Goal: Find specific page/section: Find specific page/section

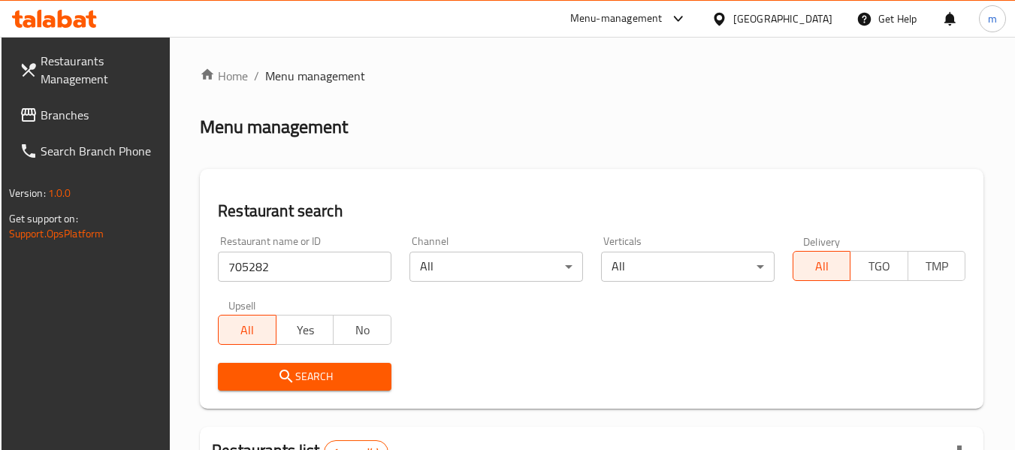
scroll to position [220, 0]
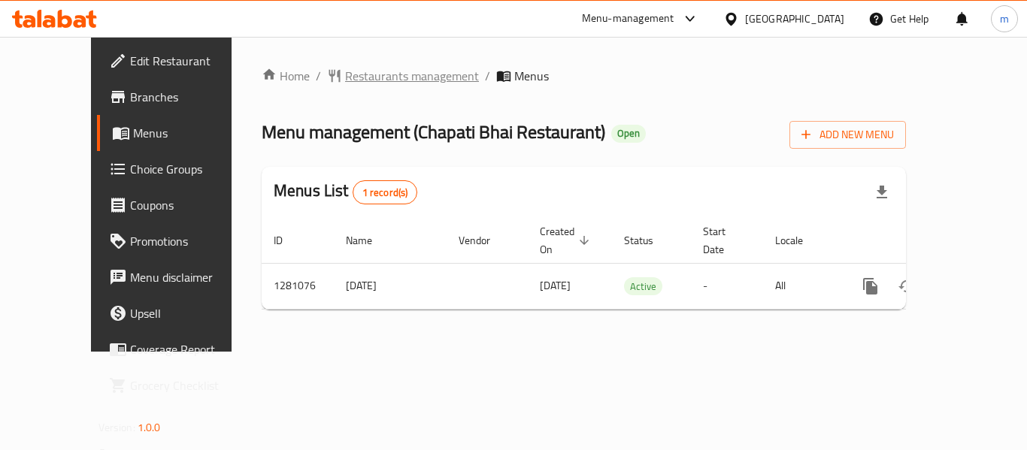
click at [346, 79] on span "Restaurants management" at bounding box center [412, 76] width 134 height 18
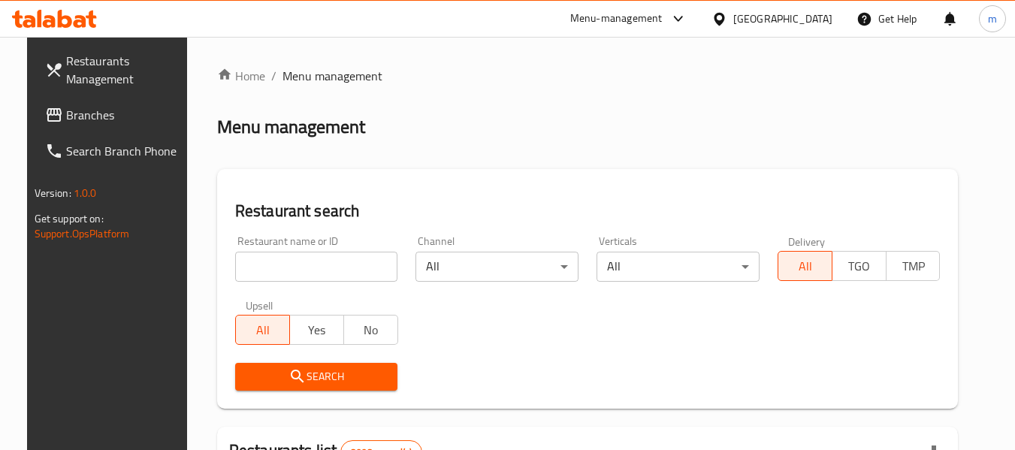
click at [296, 265] on input "search" at bounding box center [316, 267] width 163 height 30
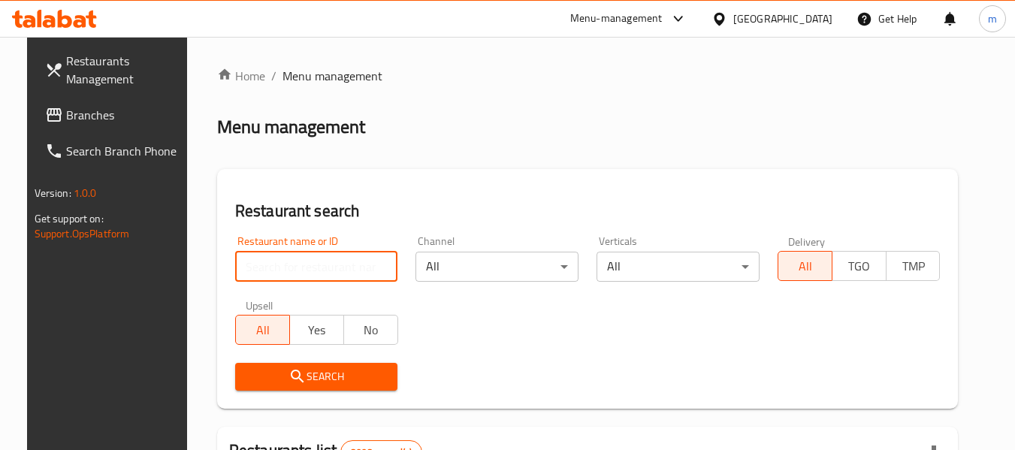
paste input "694146"
type input "694146"
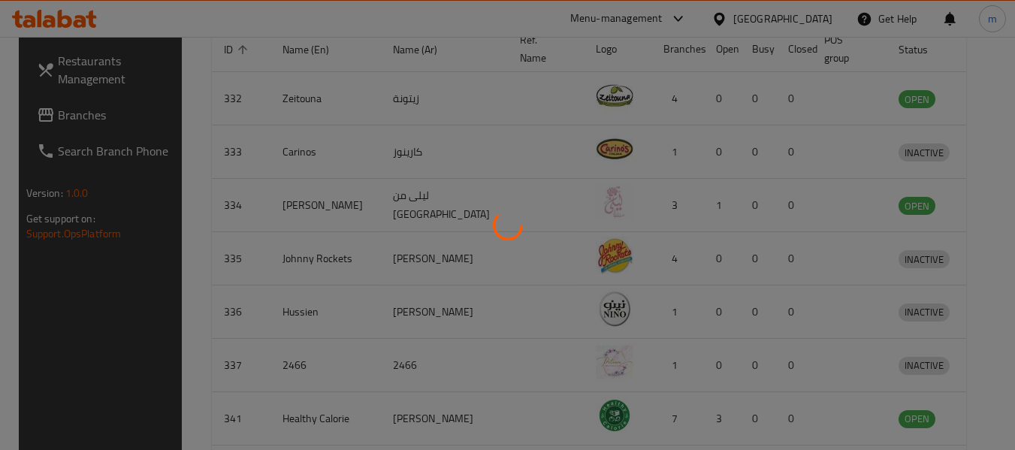
scroll to position [207, 0]
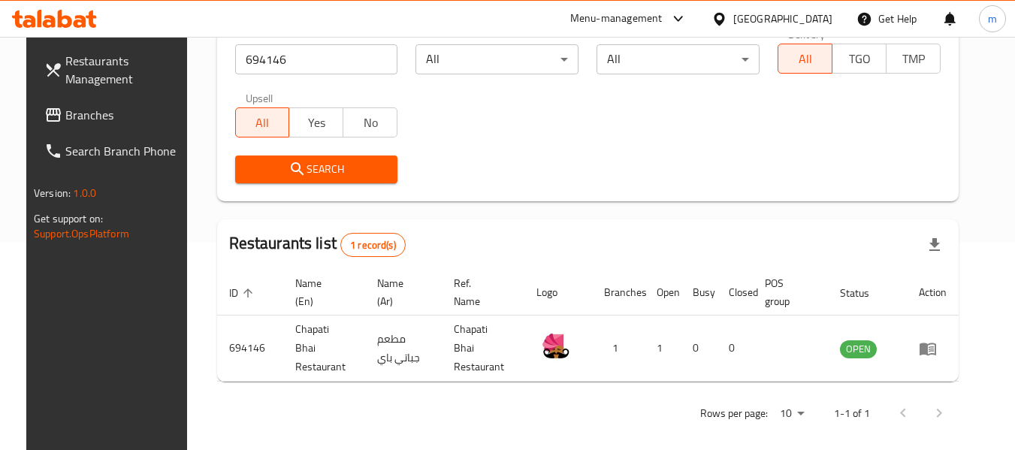
click at [734, 22] on div at bounding box center [723, 19] width 22 height 17
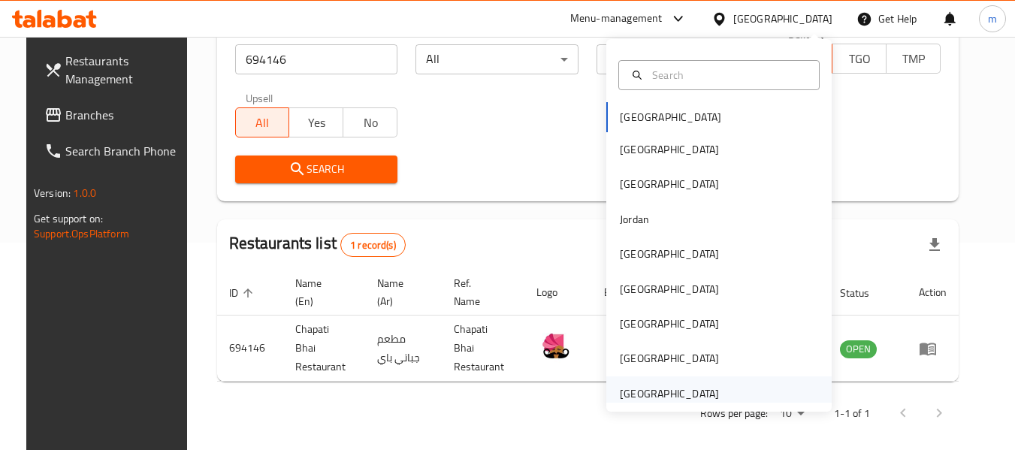
click at [684, 394] on div "[GEOGRAPHIC_DATA]" at bounding box center [669, 394] width 99 height 17
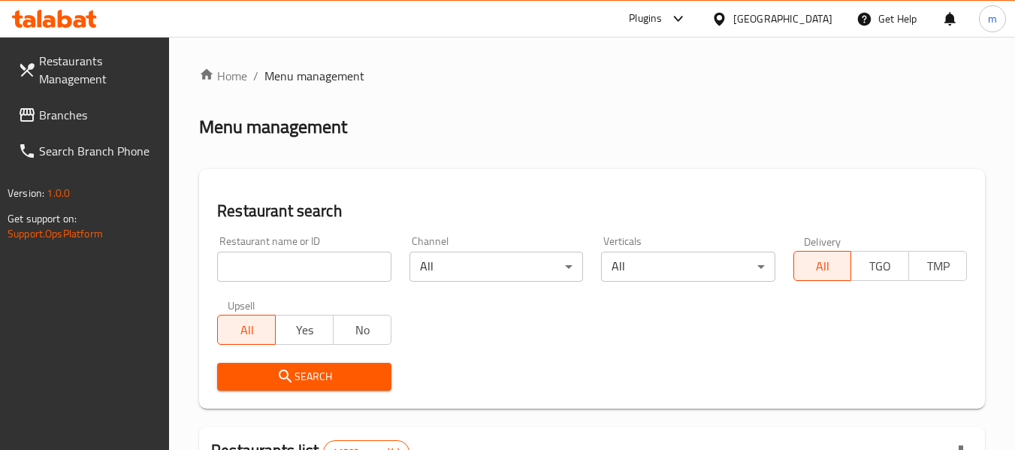
click at [64, 106] on span "Branches" at bounding box center [98, 115] width 119 height 18
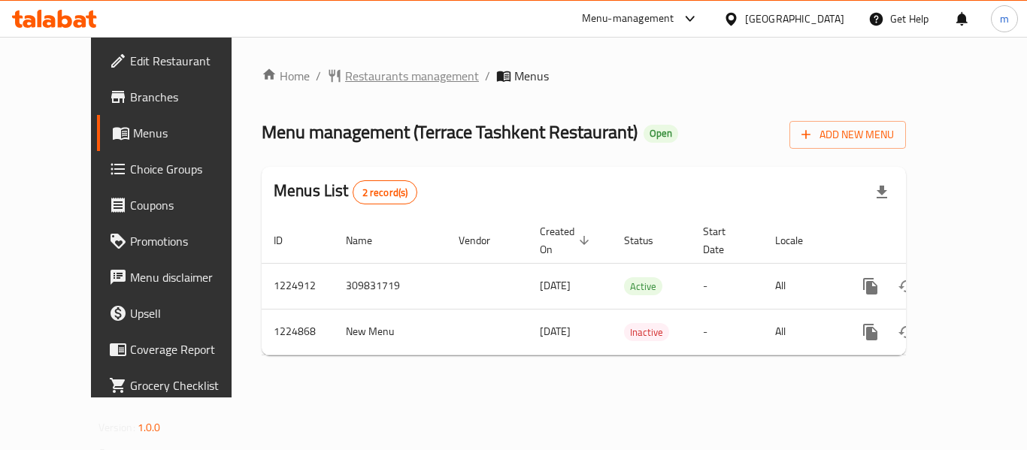
click at [347, 78] on span "Restaurants management" at bounding box center [412, 76] width 134 height 18
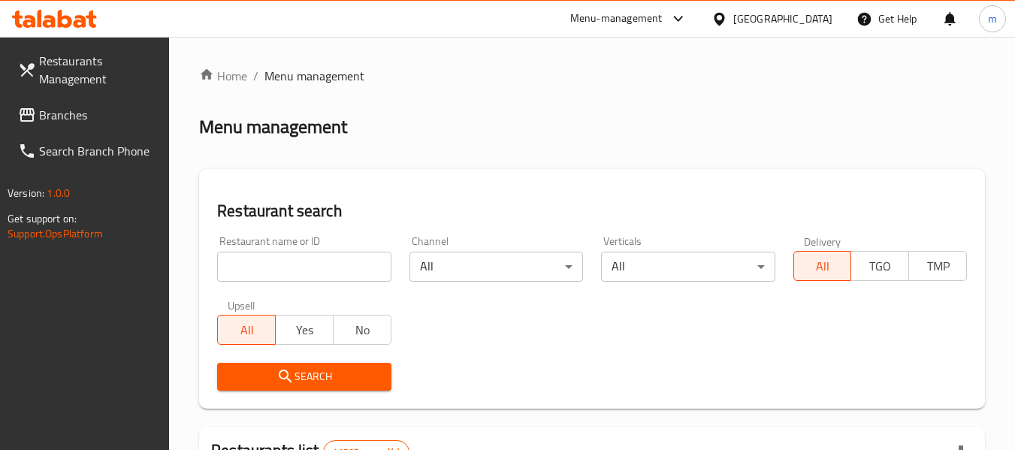
click at [331, 261] on input "search" at bounding box center [304, 267] width 174 height 30
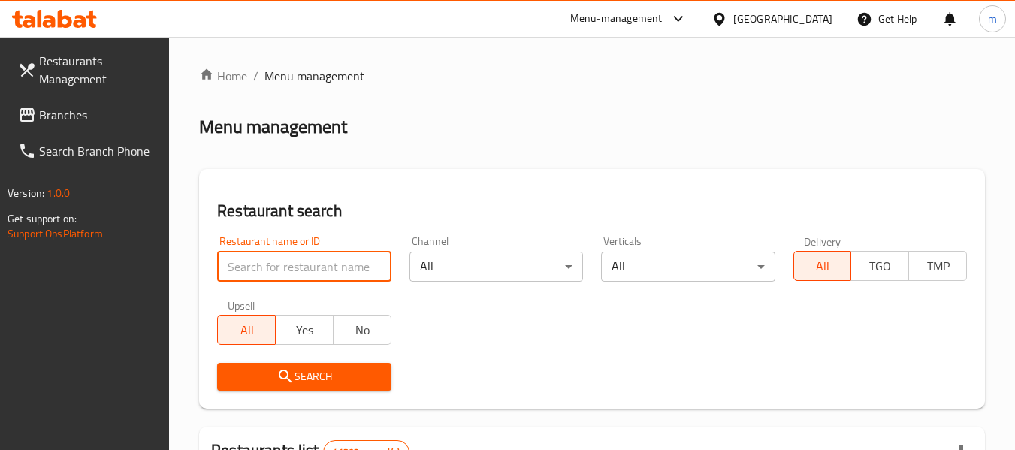
paste input "674644"
type input "674644"
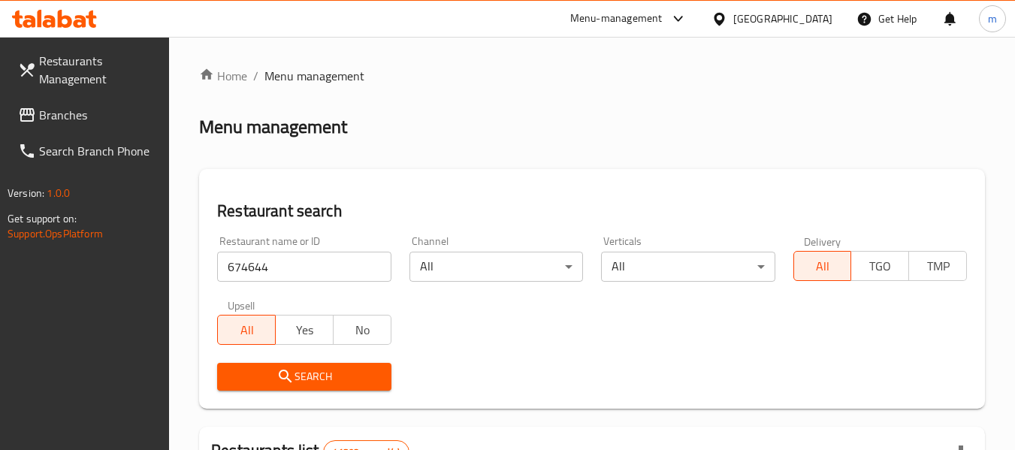
click at [314, 370] on span "Search" at bounding box center [304, 377] width 150 height 19
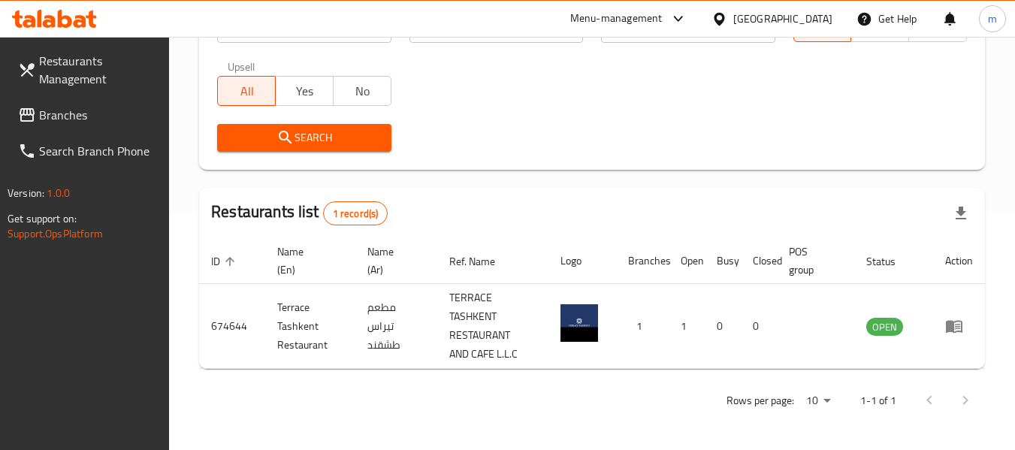
scroll to position [239, 0]
